Goal: Task Accomplishment & Management: Use online tool/utility

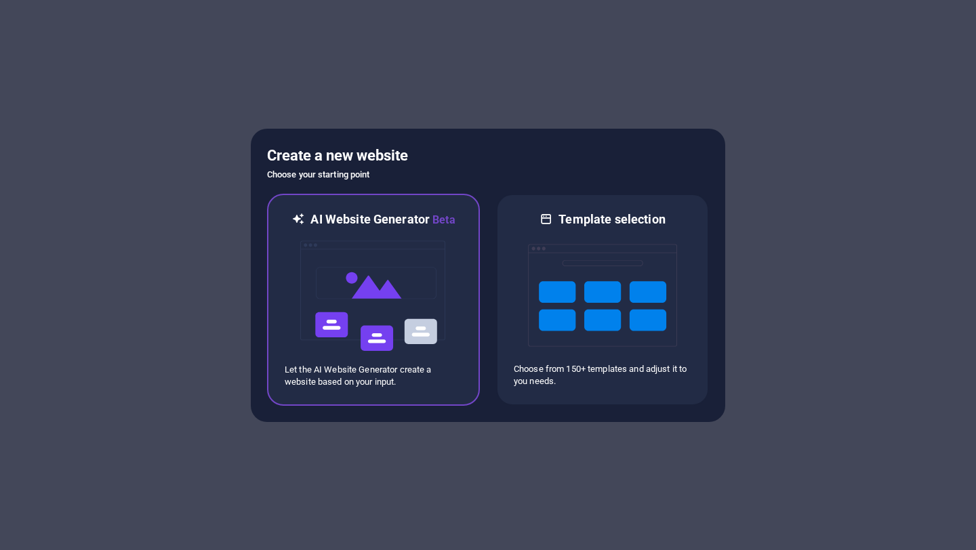
click at [388, 316] on img at bounding box center [373, 296] width 149 height 136
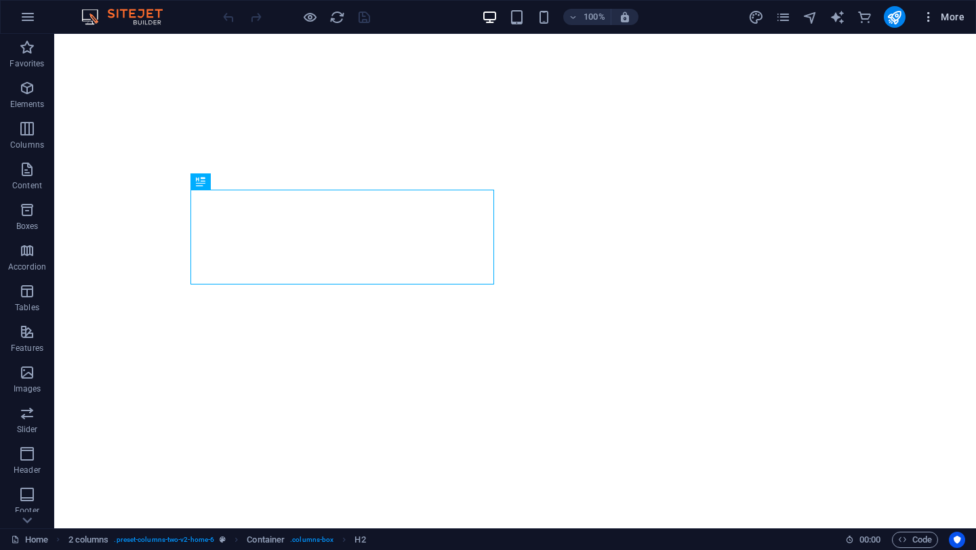
click at [948, 24] on button "More" at bounding box center [943, 17] width 54 height 22
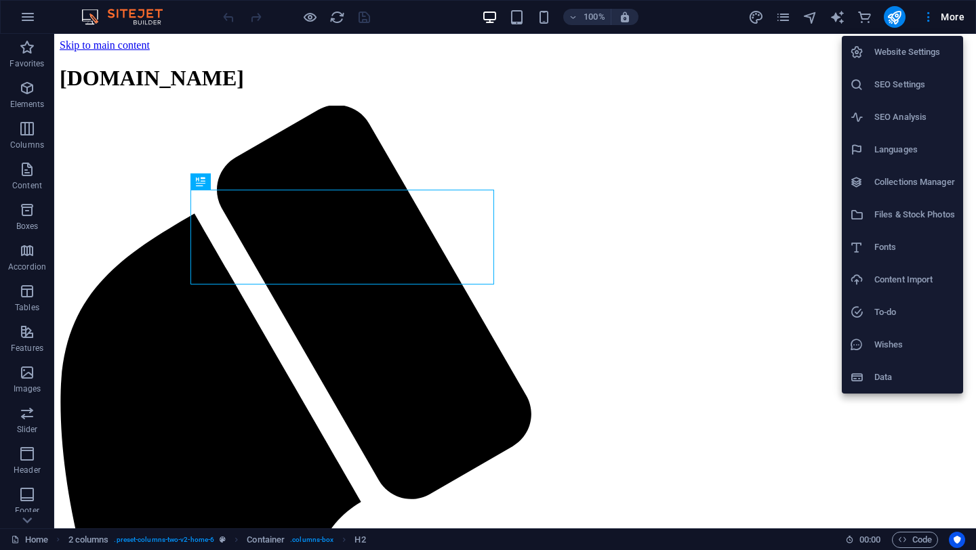
click at [893, 18] on div at bounding box center [488, 275] width 976 height 550
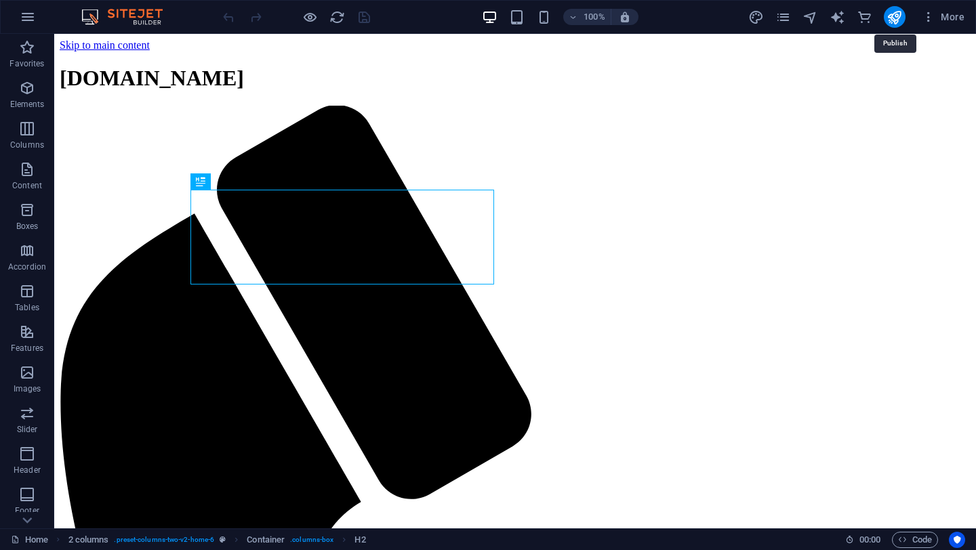
click at [893, 18] on icon "publish" at bounding box center [895, 17] width 16 height 16
